Goal: Find specific page/section

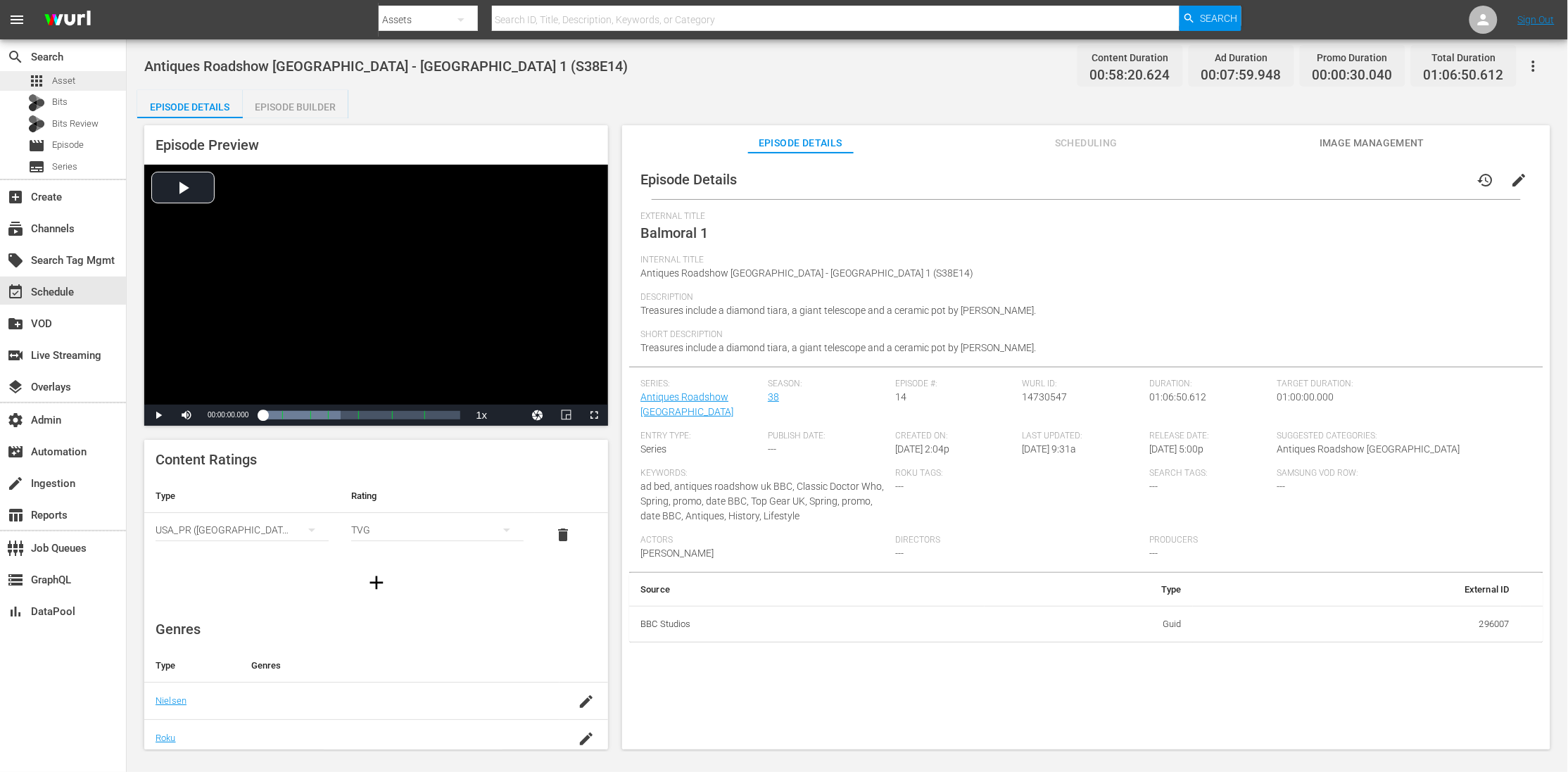
click at [52, 85] on span "Asset" at bounding box center [63, 81] width 23 height 14
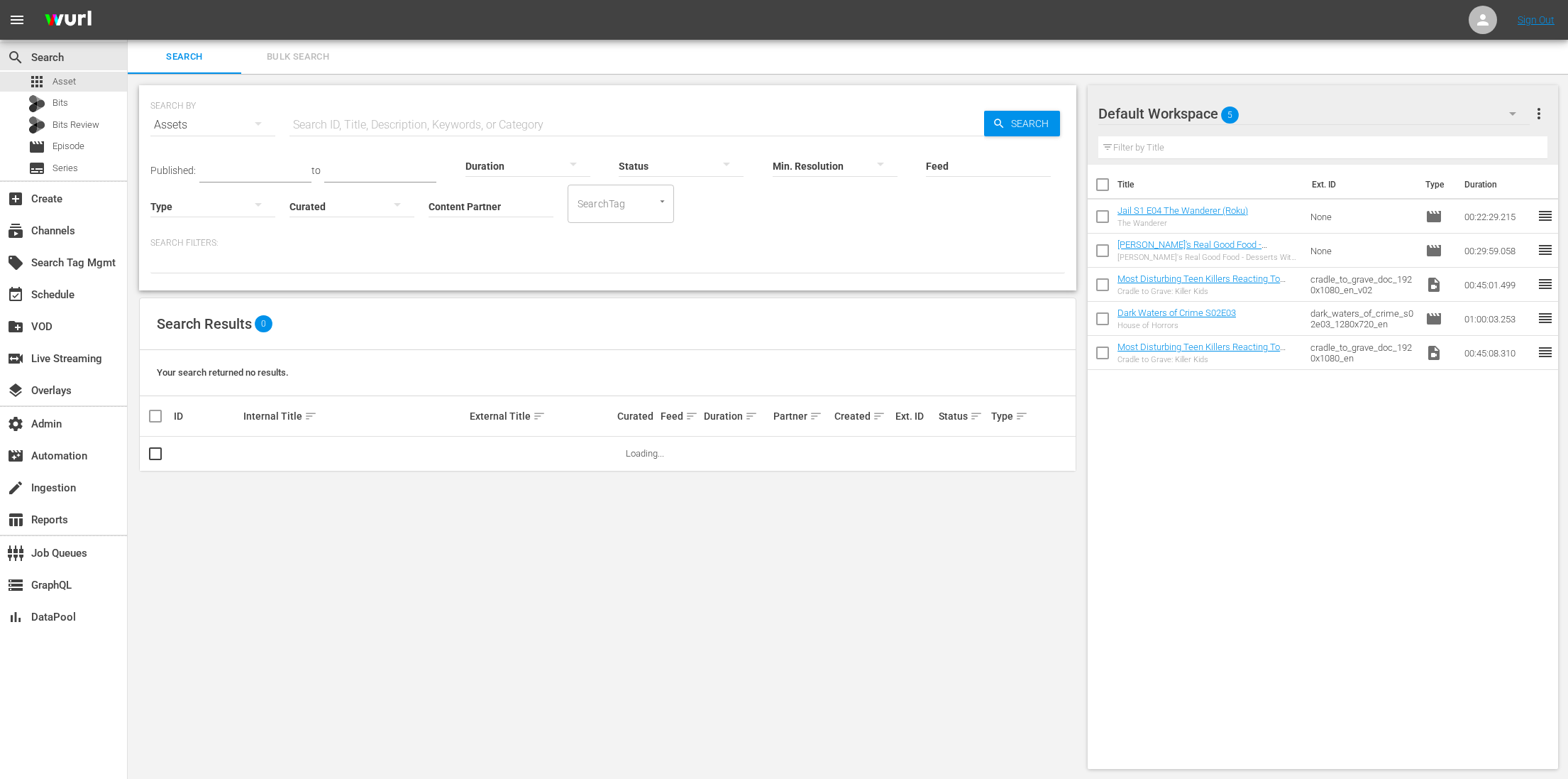
click at [990, 158] on input "Feed" at bounding box center [988, 166] width 125 height 51
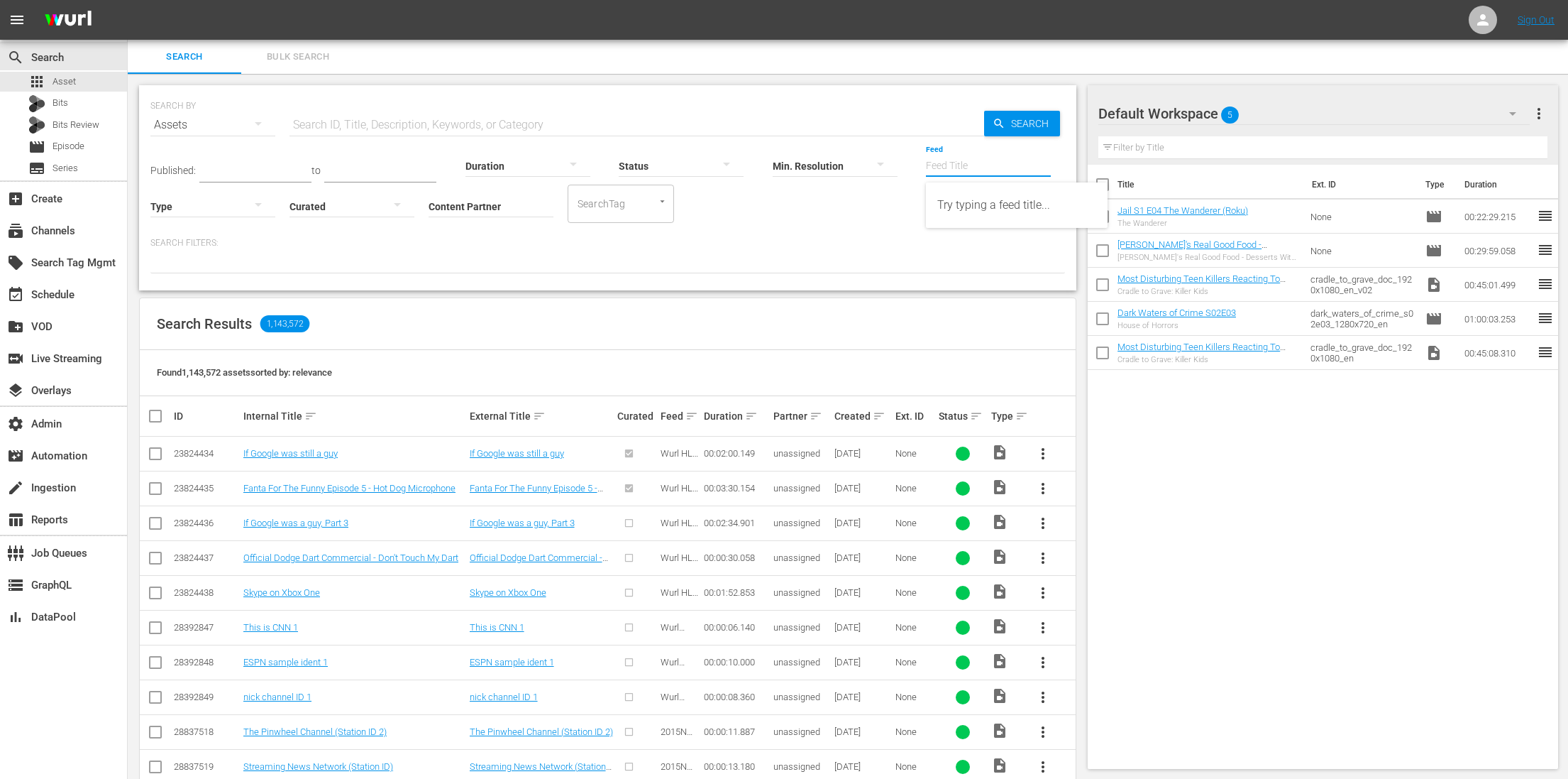
paste input "All [US_STATE] Pro League"
click at [1033, 198] on div "All [US_STATE] Pro League (432645)" at bounding box center [1017, 205] width 159 height 34
type input "All [US_STATE] Pro League (432645)"
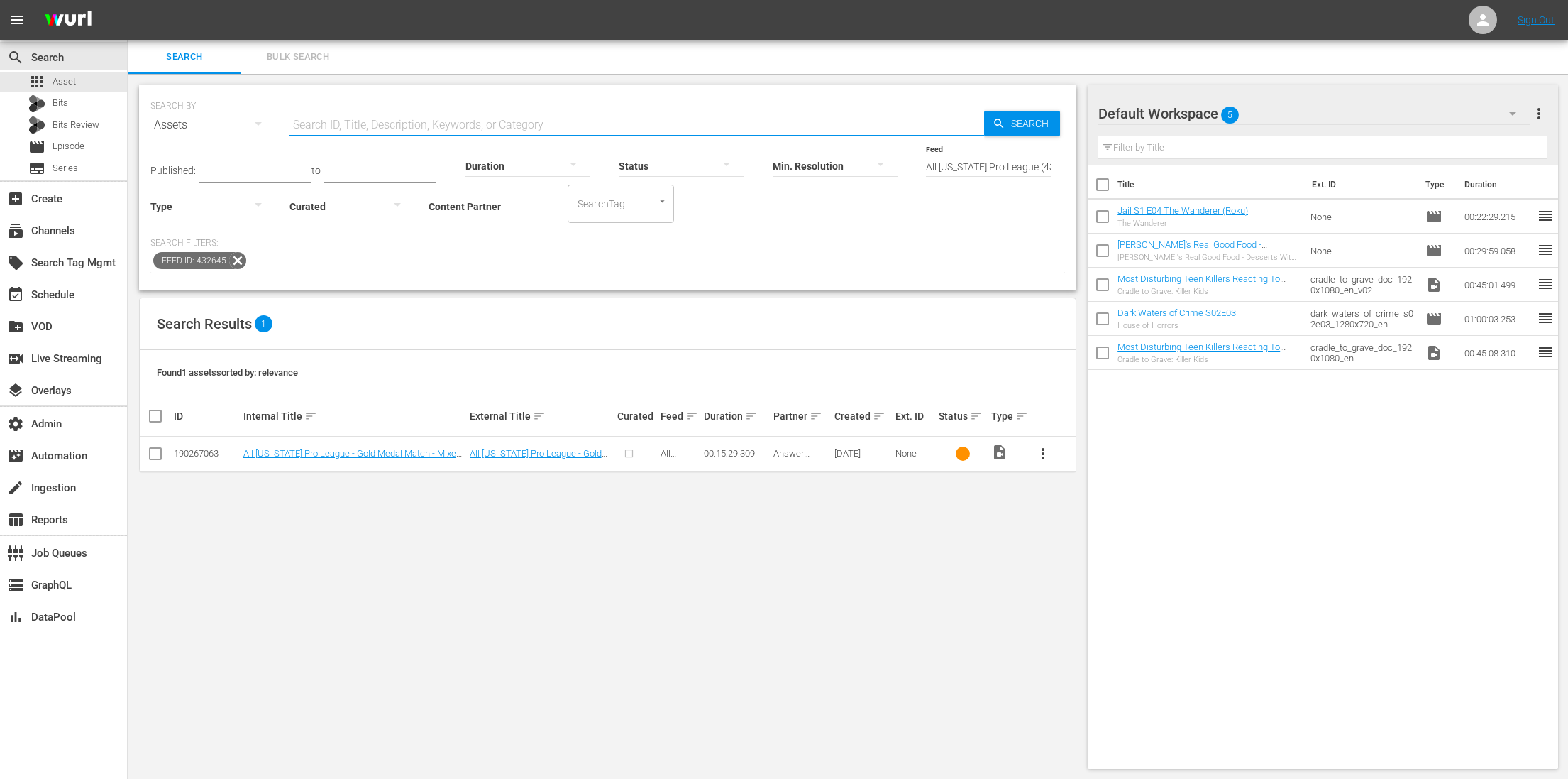
click at [424, 123] on input "text" at bounding box center [636, 125] width 694 height 34
click at [240, 257] on icon at bounding box center [237, 261] width 19 height 19
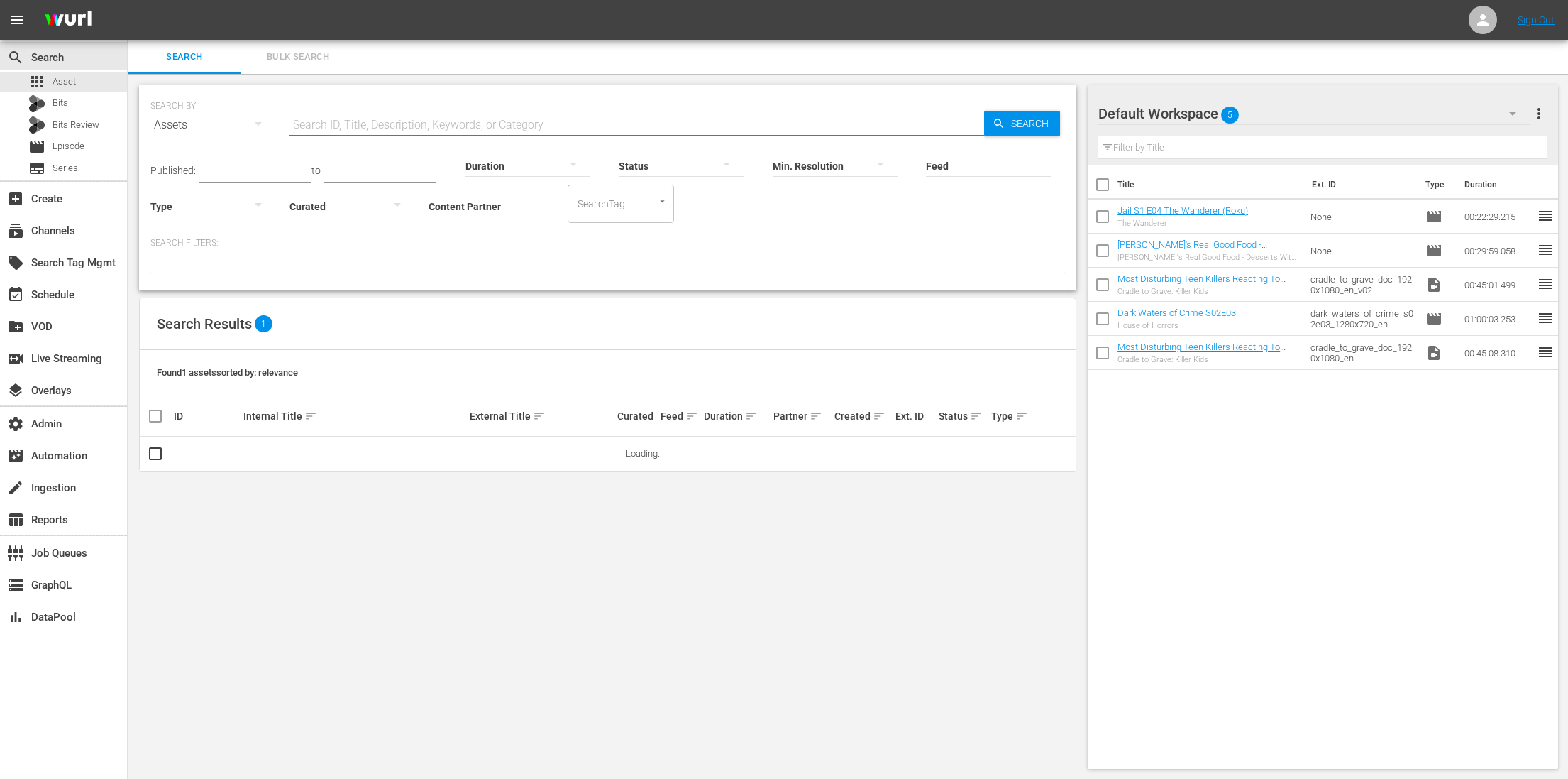
click at [324, 116] on input "text" at bounding box center [636, 125] width 694 height 34
paste input "68549812"
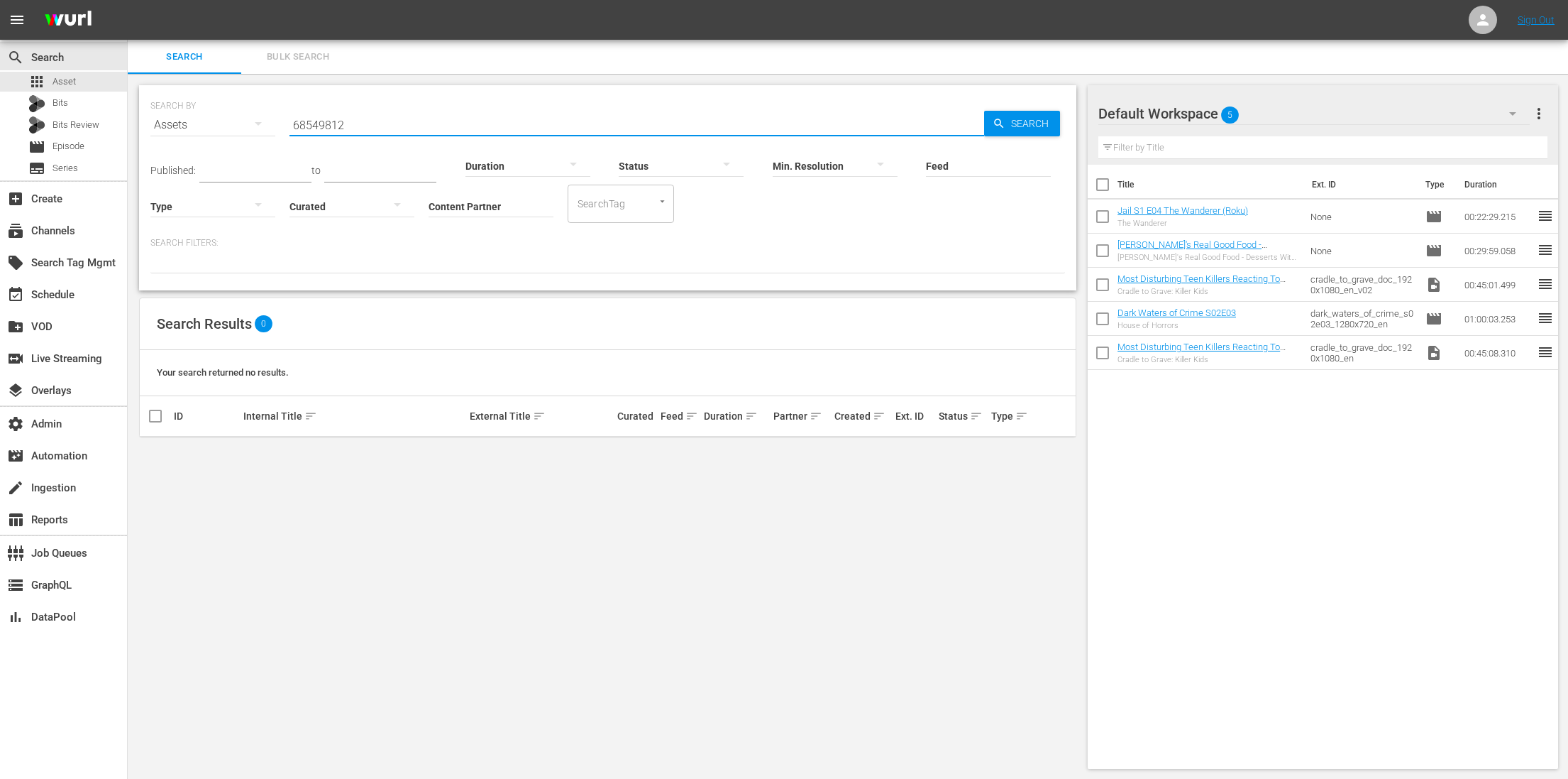
type input "68549812"
click at [183, 122] on div "Assets" at bounding box center [212, 125] width 125 height 40
click at [204, 218] on div "Episodes" at bounding box center [195, 219] width 57 height 22
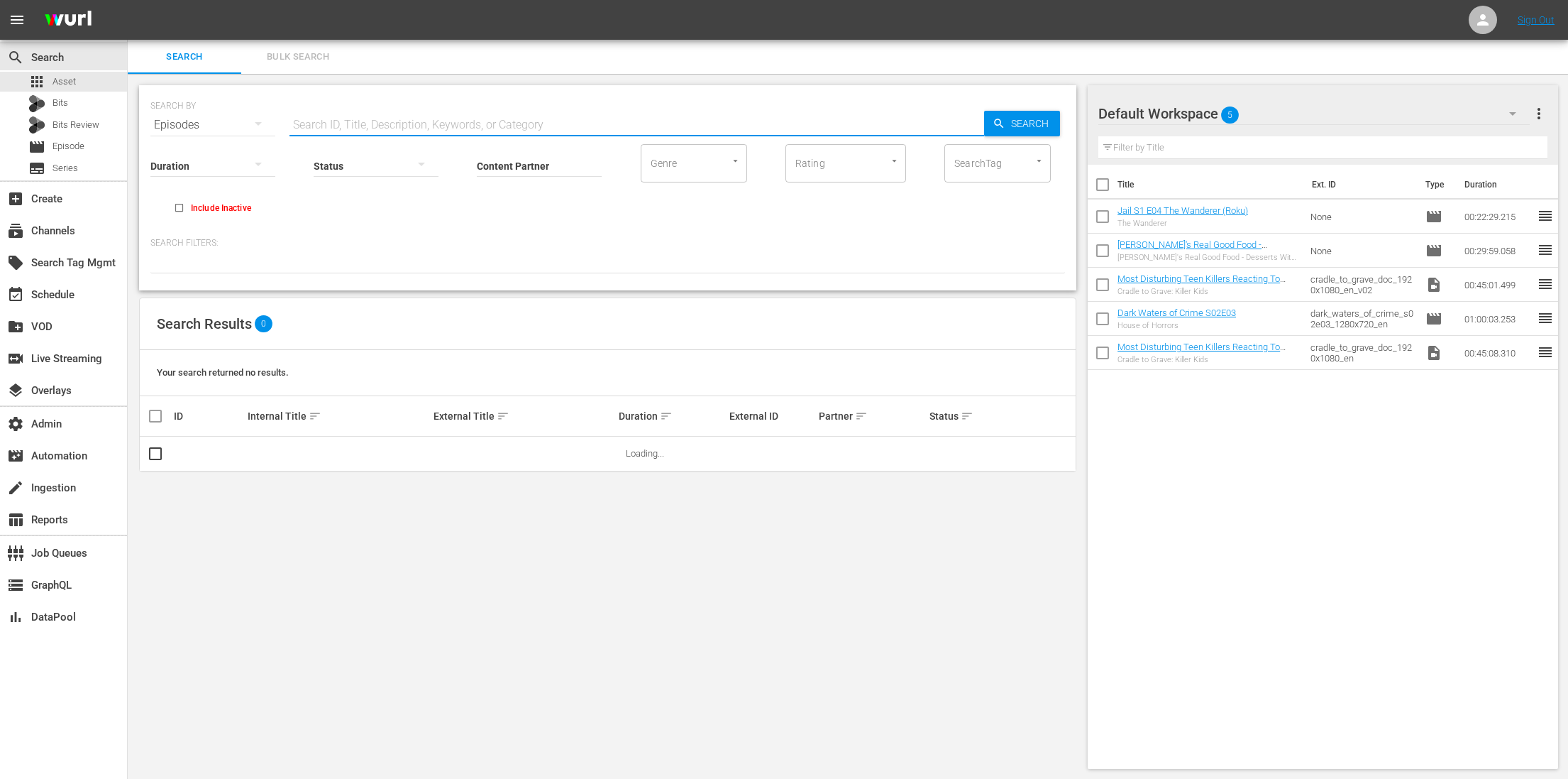
click at [553, 120] on input "text" at bounding box center [636, 125] width 694 height 34
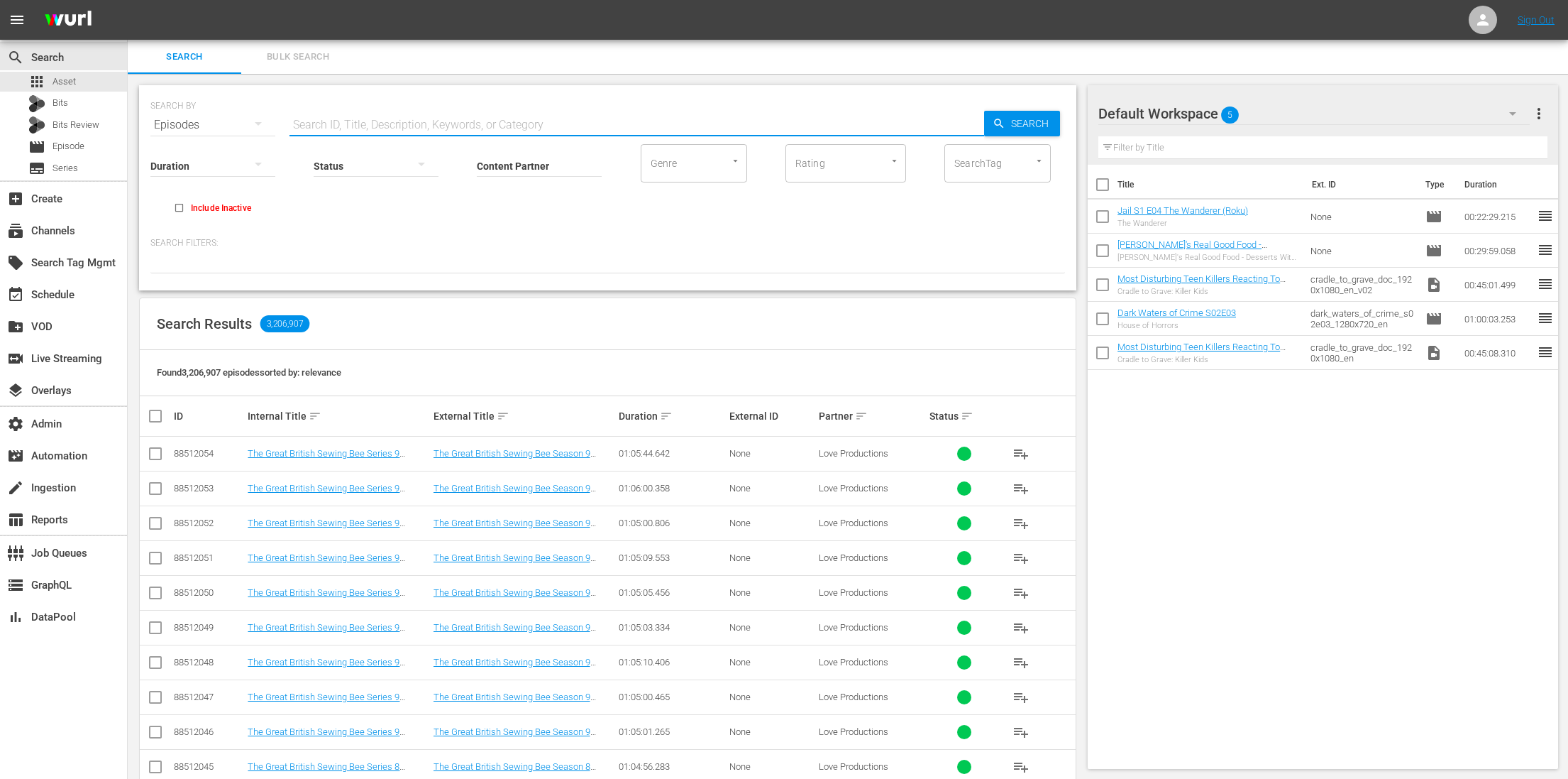
paste input "68549812"
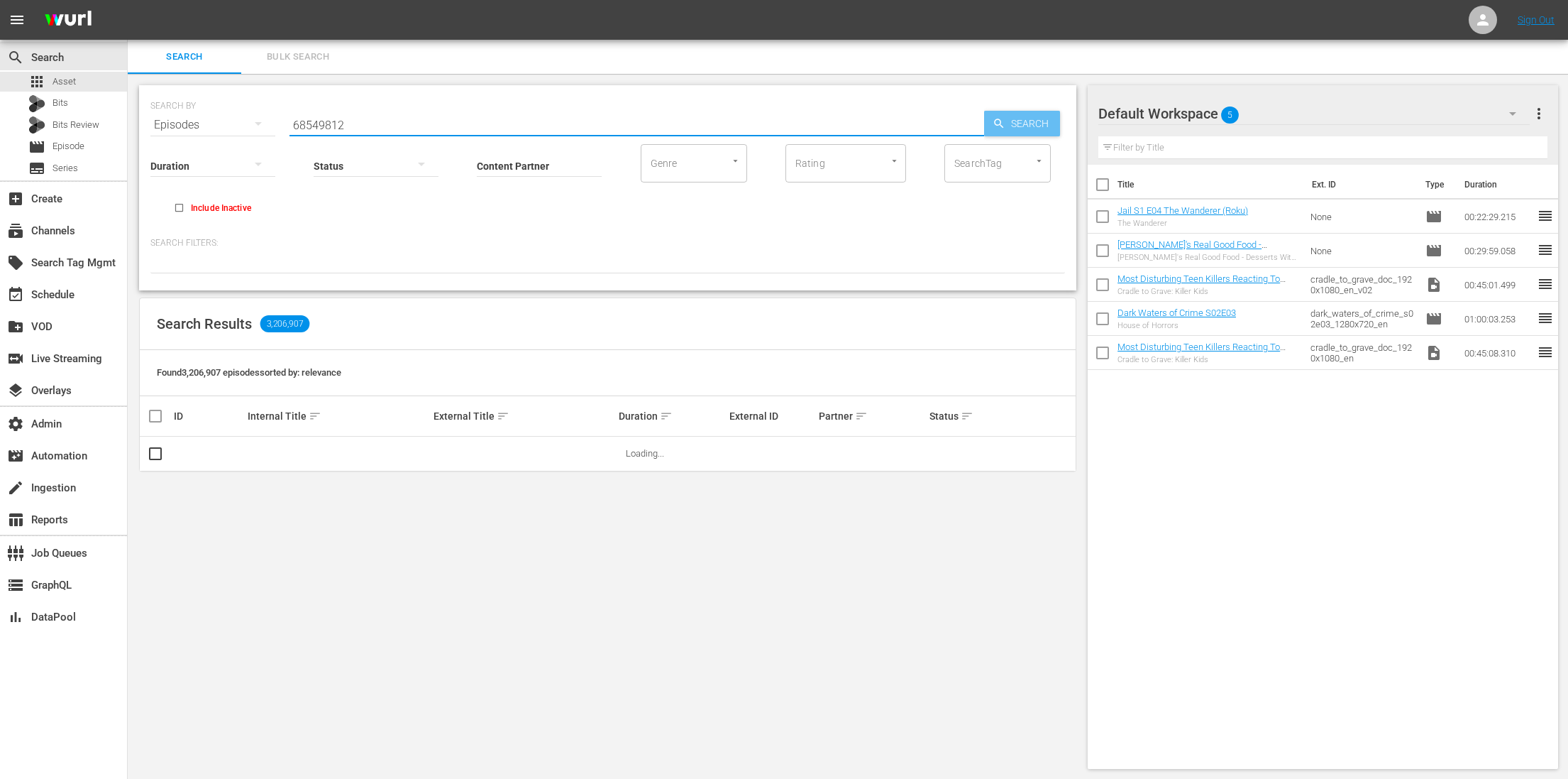
type input "68549812"
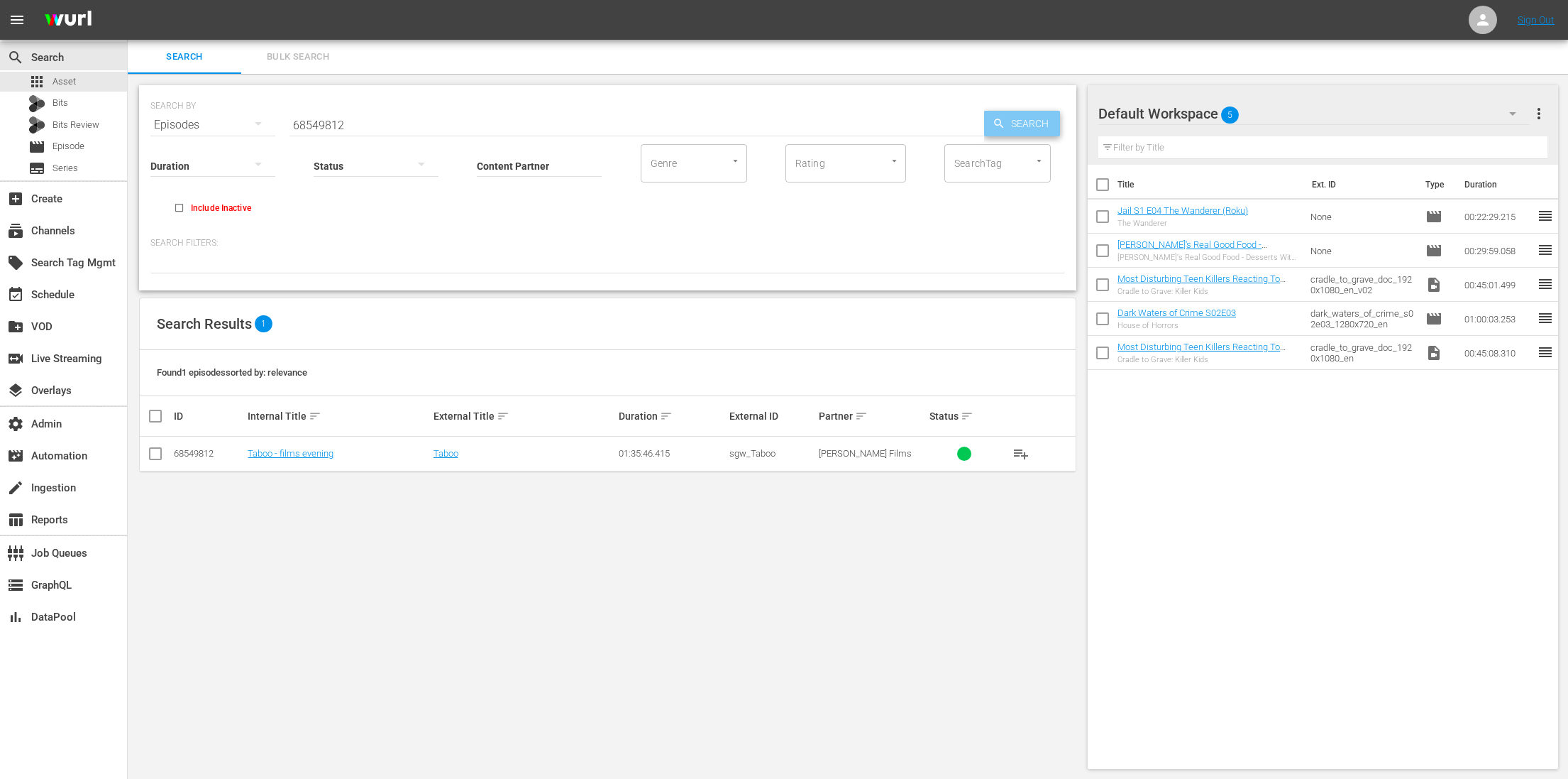
click at [1019, 126] on span "Search" at bounding box center [1033, 123] width 55 height 25
click at [330, 599] on div "SEARCH BY Search By Episodes Search ID, Title, Description, Keywords, or Catego…" at bounding box center [607, 427] width 960 height 706
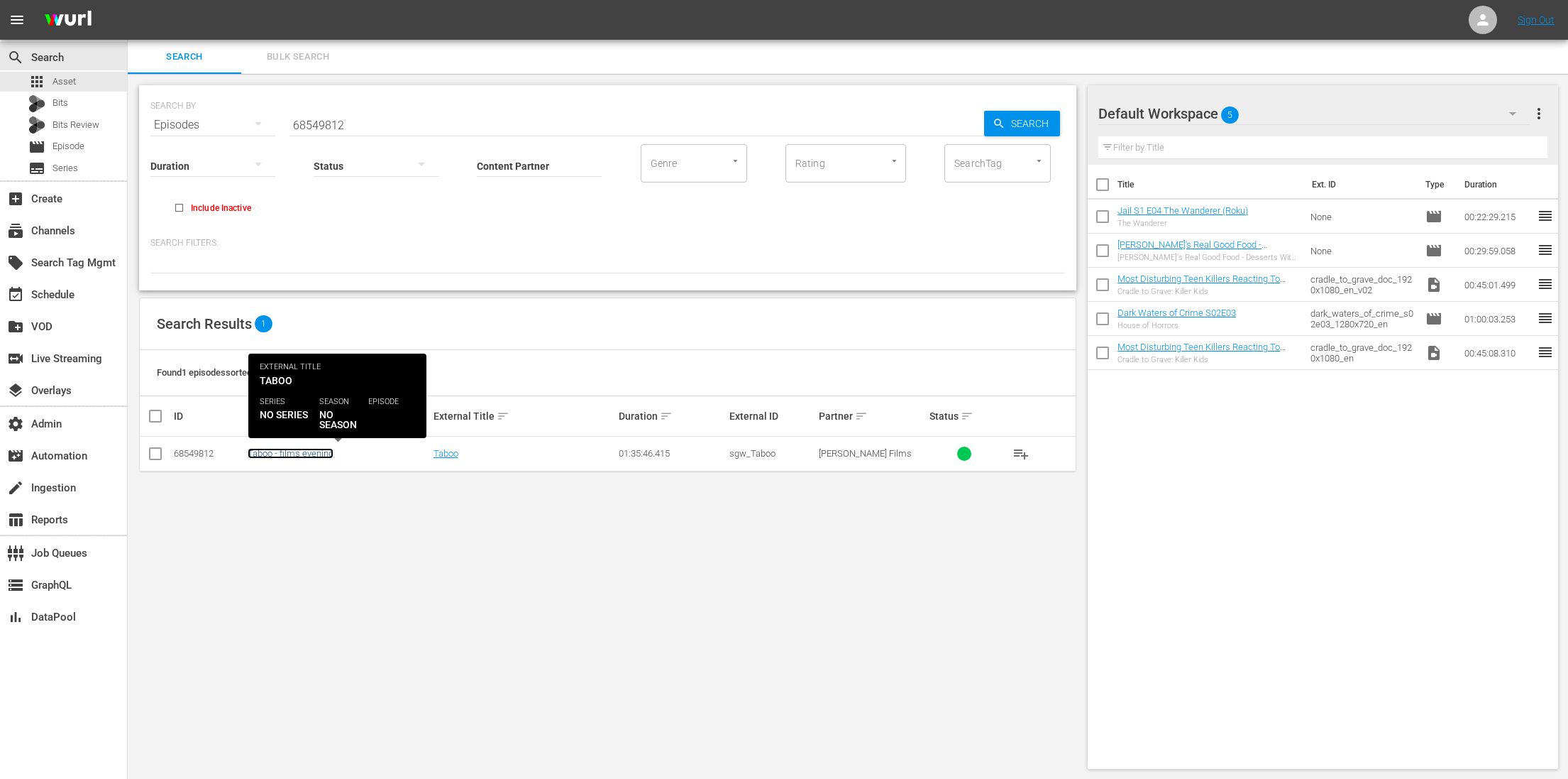
click at [317, 448] on link "Taboo - films evening" at bounding box center [291, 454] width 86 height 11
